Goal: Entertainment & Leisure: Consume media (video, audio)

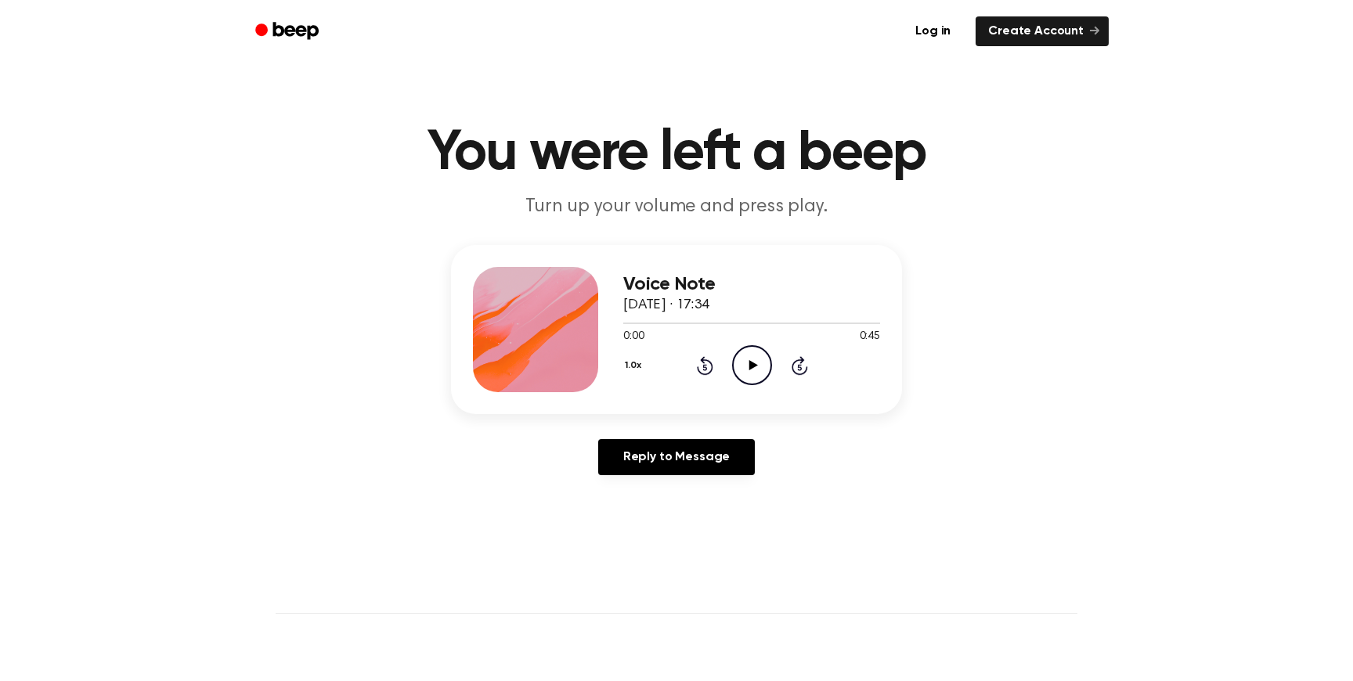
click at [985, 168] on h1 "You were left a beep" at bounding box center [677, 153] width 802 height 56
click at [1039, 203] on header "You were left a beep Turn up your volume and press play." at bounding box center [676, 172] width 1315 height 95
click at [753, 359] on icon "Play Audio" at bounding box center [752, 365] width 40 height 40
click at [755, 353] on icon "Pause Audio" at bounding box center [752, 365] width 40 height 40
click at [691, 372] on div "1.0x Rewind 5 seconds Play Audio Skip 5 seconds" at bounding box center [751, 365] width 257 height 40
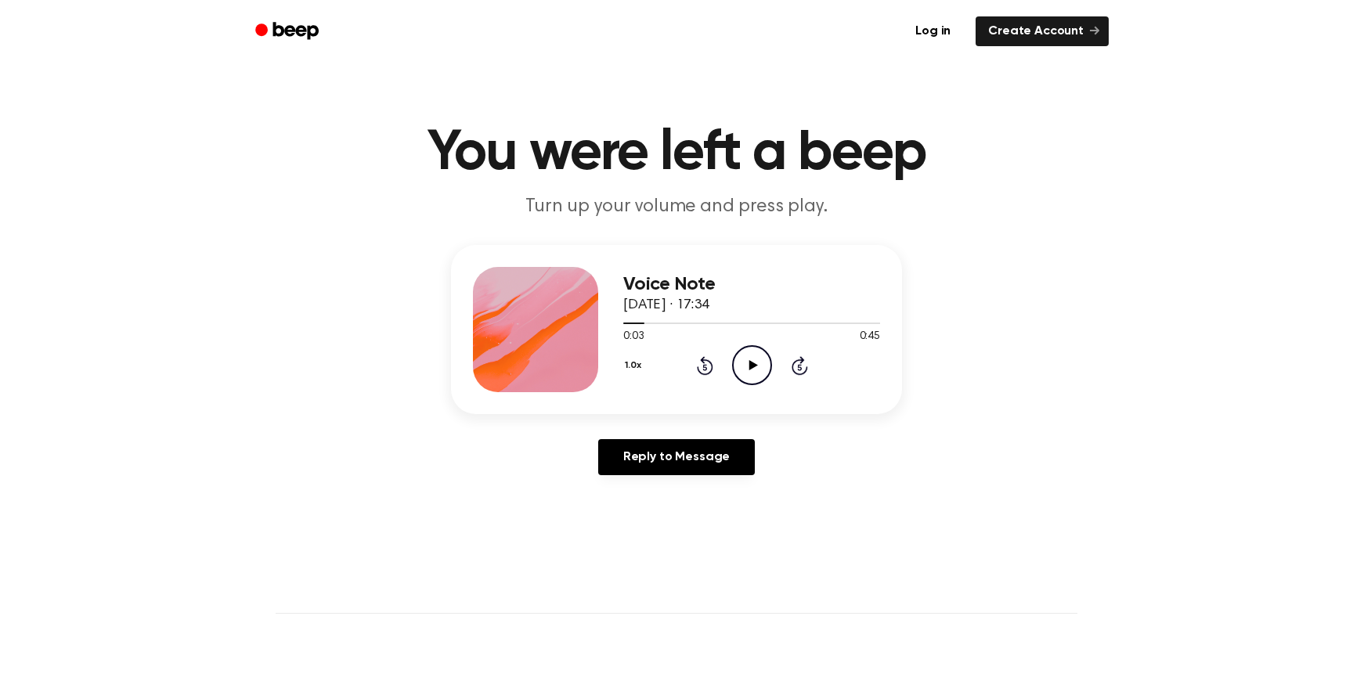
click at [712, 372] on div "1.0x Rewind 5 seconds Play Audio Skip 5 seconds" at bounding box center [751, 365] width 257 height 40
click at [708, 366] on icon "Rewind 5 seconds" at bounding box center [704, 365] width 17 height 20
click at [755, 364] on icon "Play Audio" at bounding box center [752, 365] width 40 height 40
click at [755, 364] on icon "Pause Audio" at bounding box center [752, 365] width 40 height 40
click at [750, 362] on icon at bounding box center [752, 365] width 9 height 10
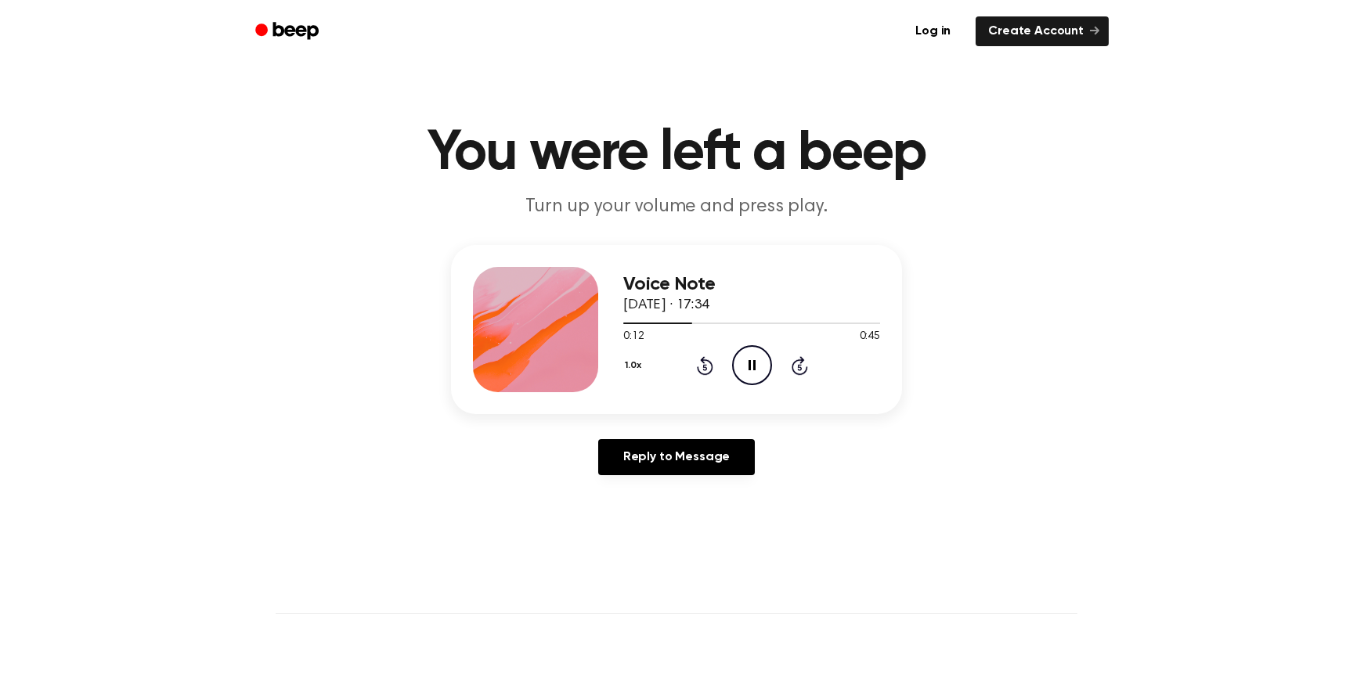
click at [750, 362] on icon at bounding box center [751, 365] width 7 height 10
